Goal: Task Accomplishment & Management: Manage account settings

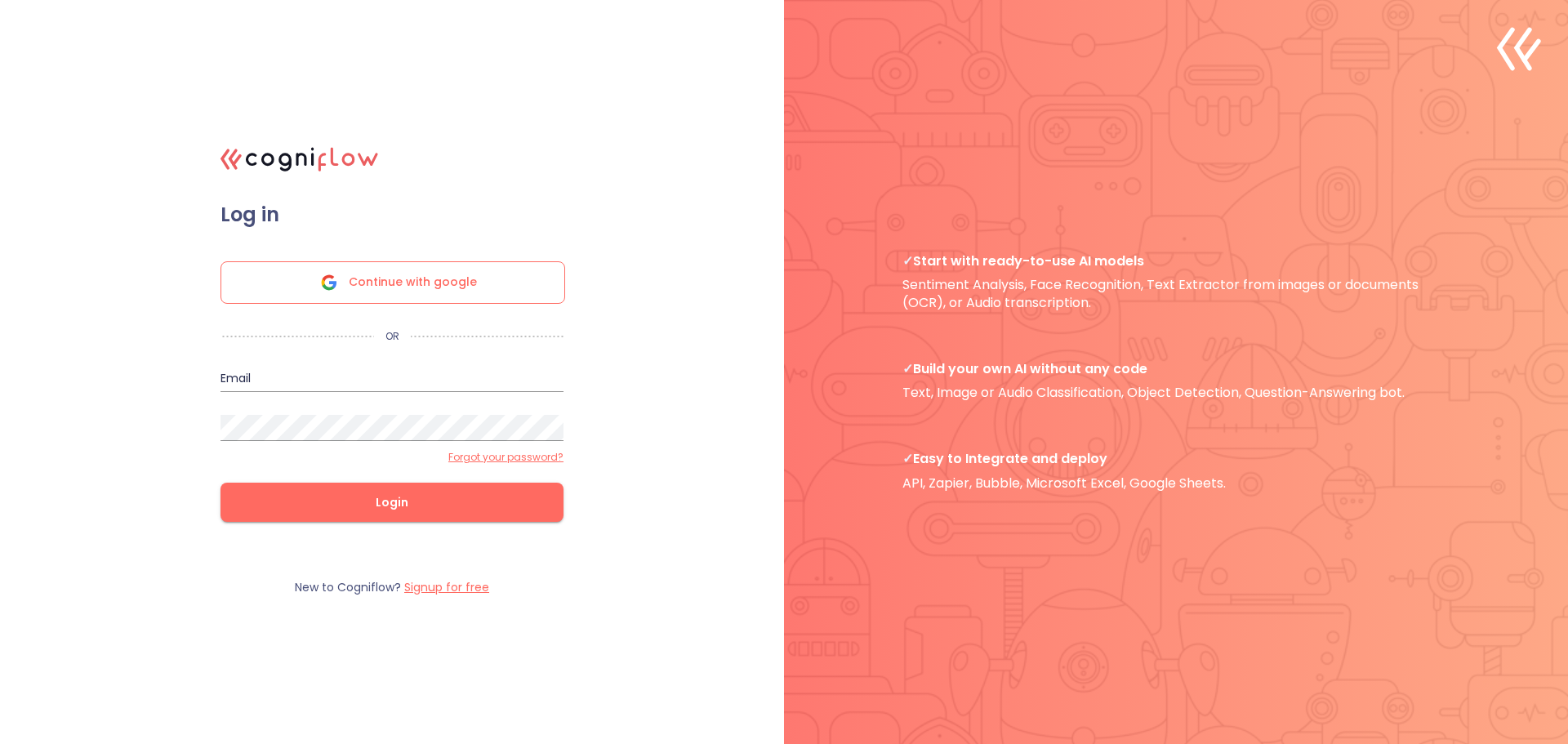
click at [344, 268] on icon at bounding box center [329, 282] width 39 height 39
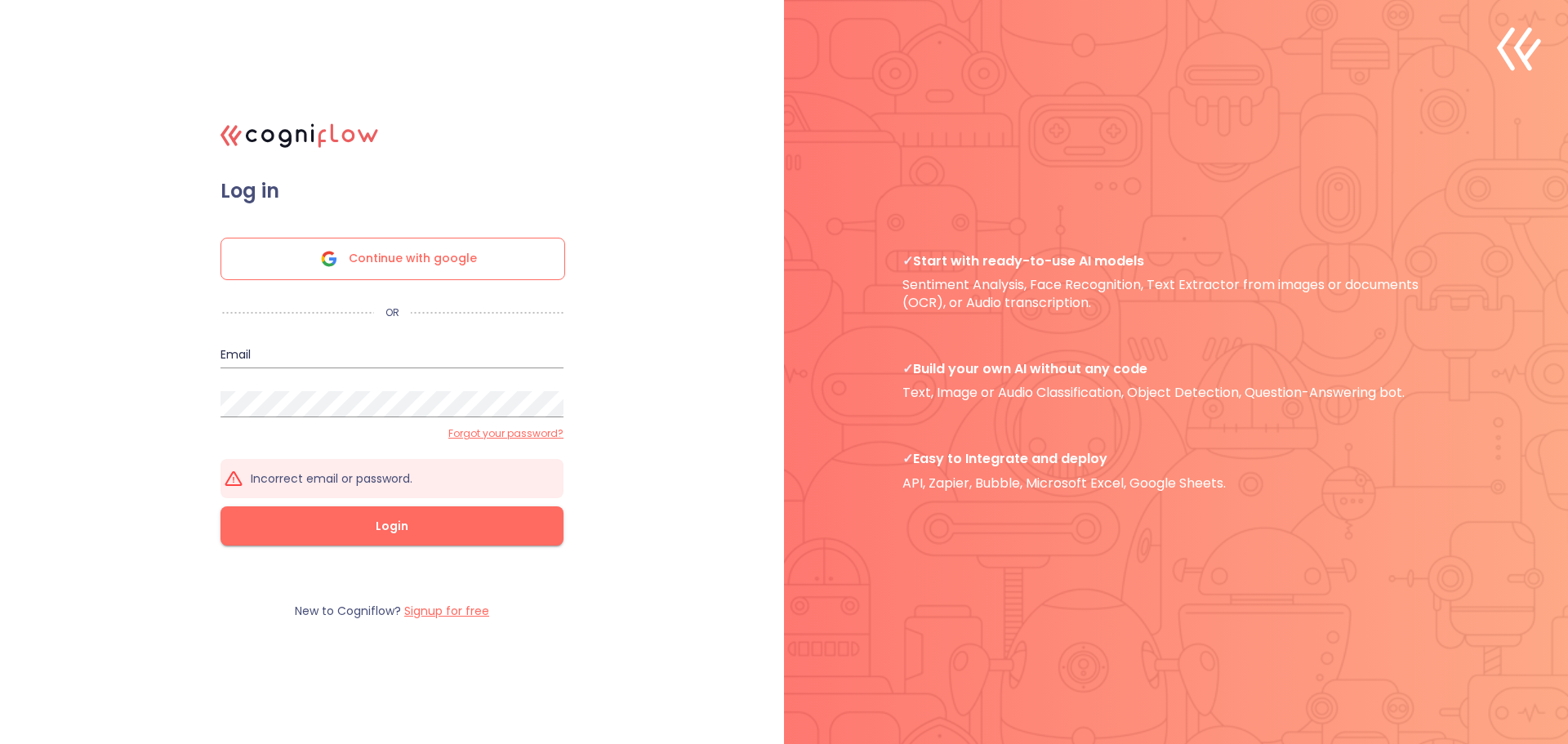
click at [462, 614] on label "Signup for free" at bounding box center [447, 611] width 85 height 16
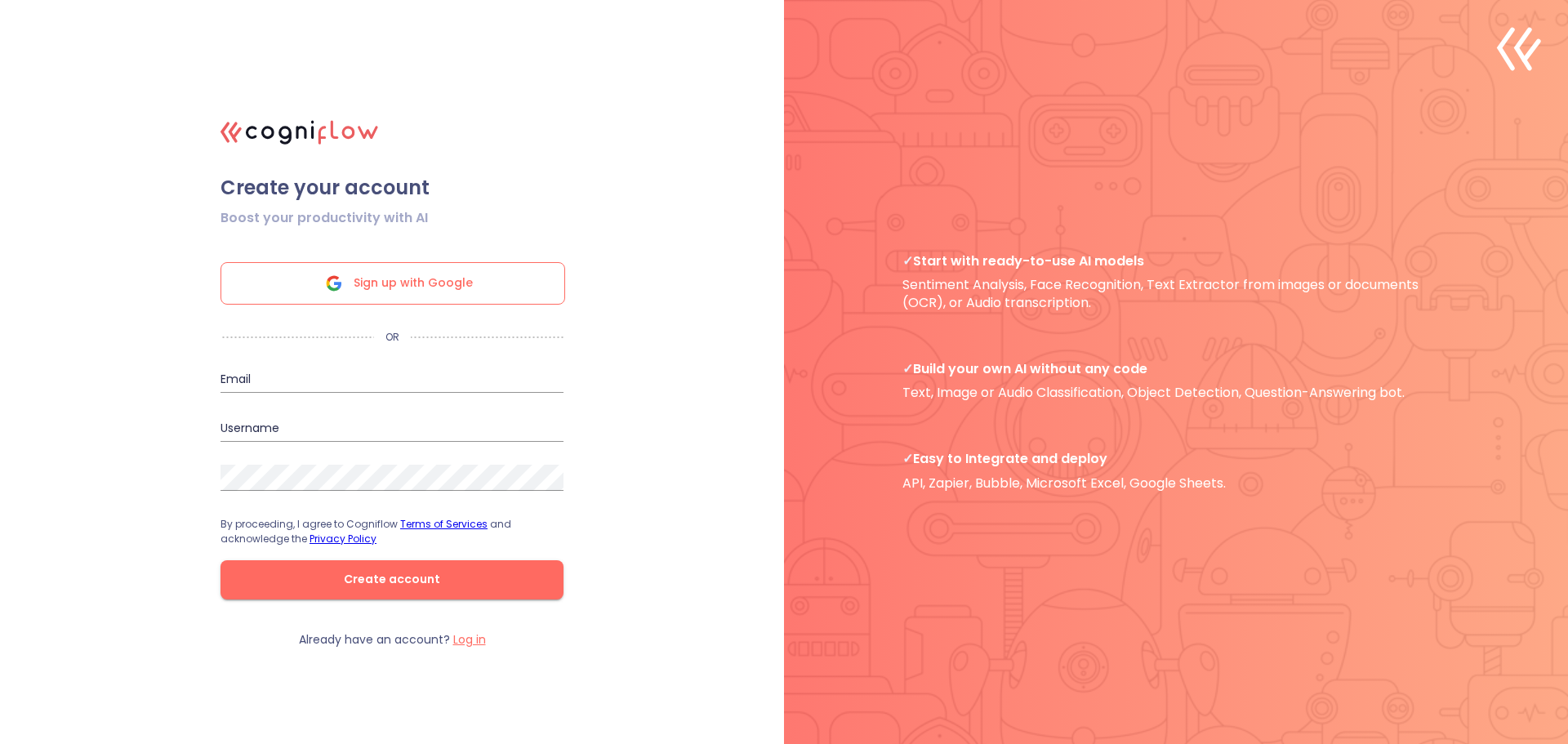
click at [467, 639] on label "Log in" at bounding box center [469, 640] width 33 height 16
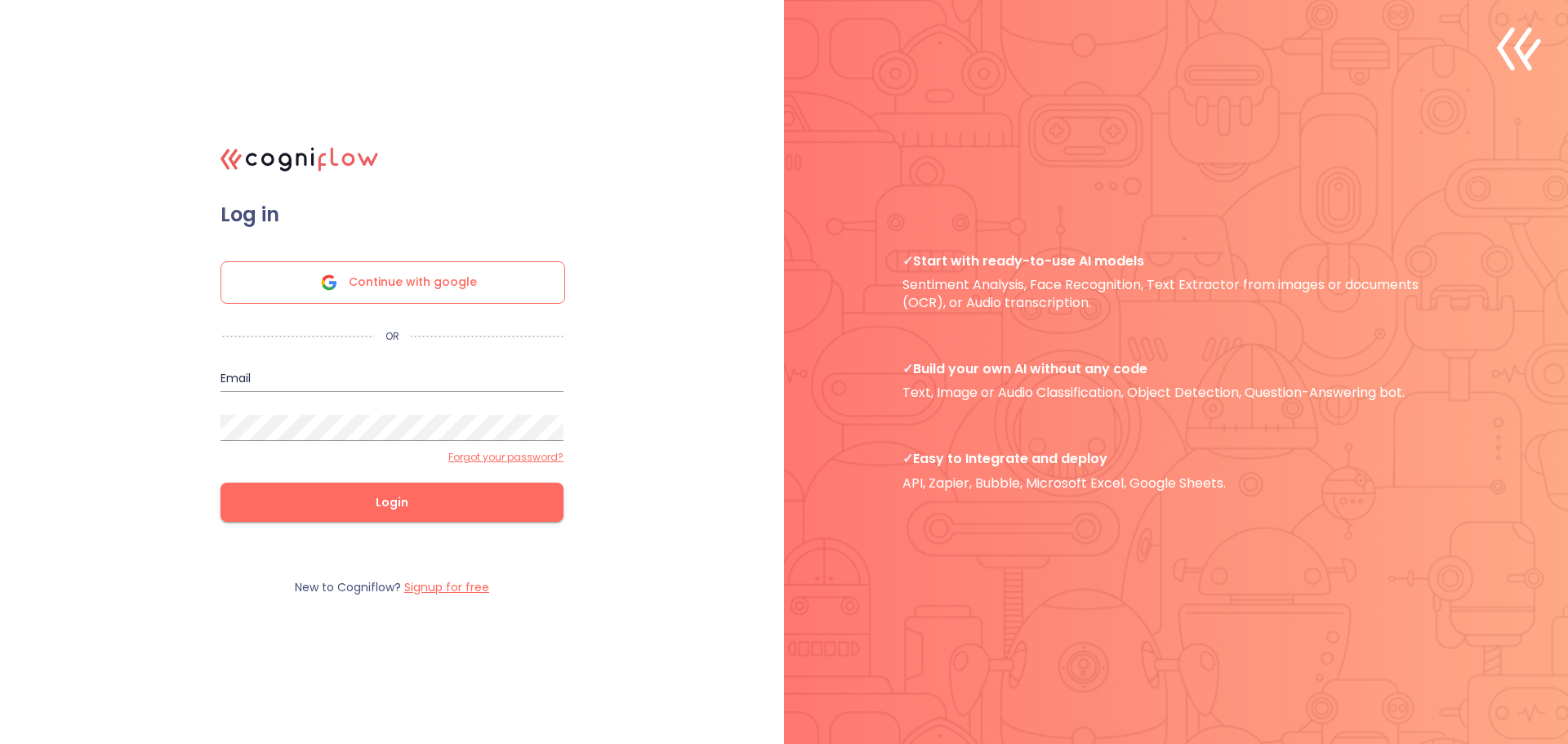
click at [387, 282] on span "Continue with google" at bounding box center [412, 282] width 128 height 41
